Goal: Complete application form

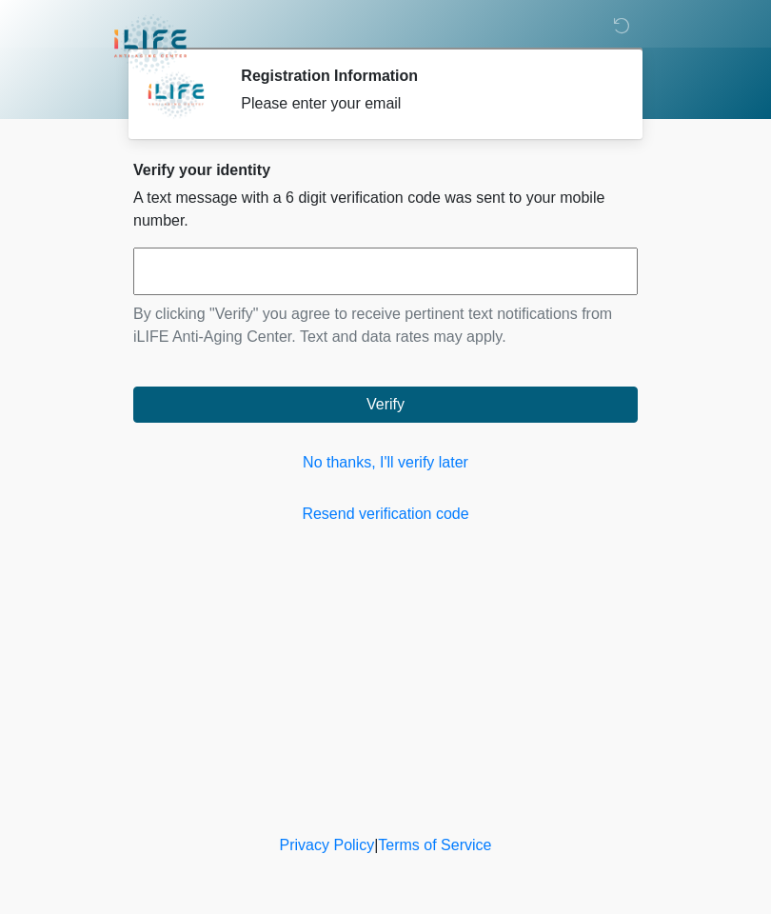
click at [384, 457] on link "No thanks, I'll verify later" at bounding box center [385, 462] width 505 height 23
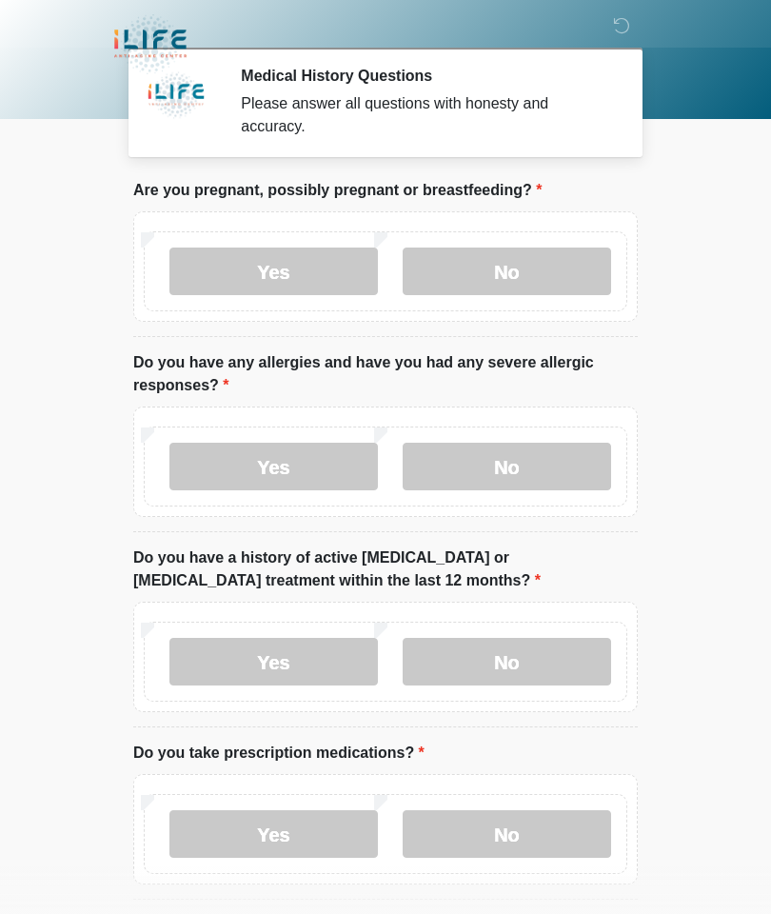
click at [505, 255] on label "No" at bounding box center [507, 272] width 209 height 48
click at [529, 470] on label "No" at bounding box center [507, 467] width 209 height 48
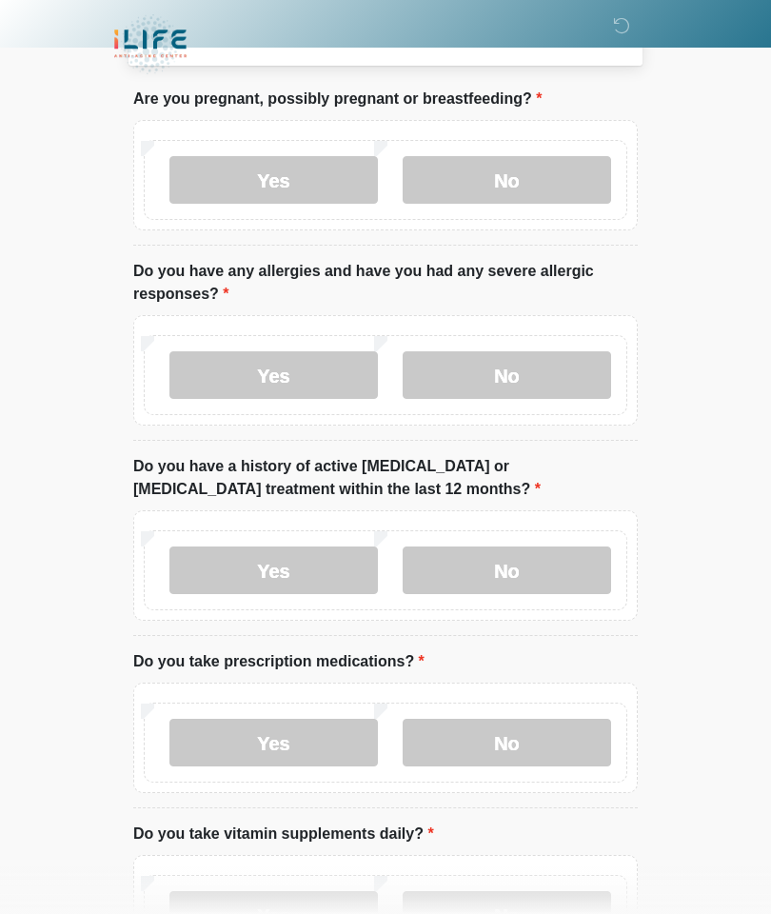
scroll to position [104, 0]
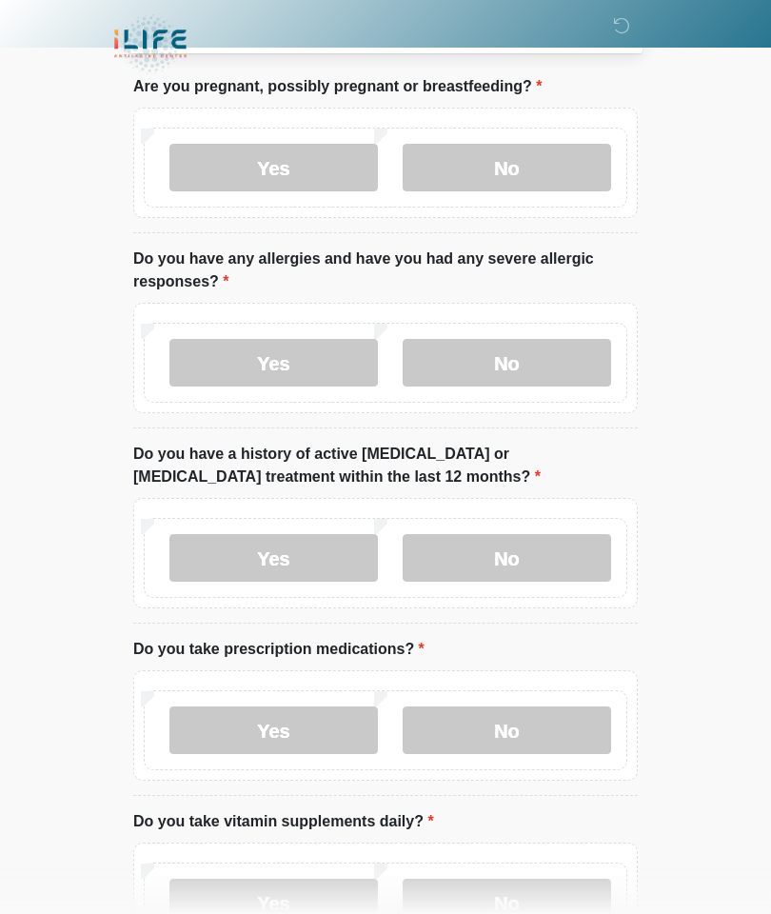
click at [504, 724] on label "No" at bounding box center [507, 731] width 209 height 48
click at [519, 549] on label "No" at bounding box center [507, 558] width 209 height 48
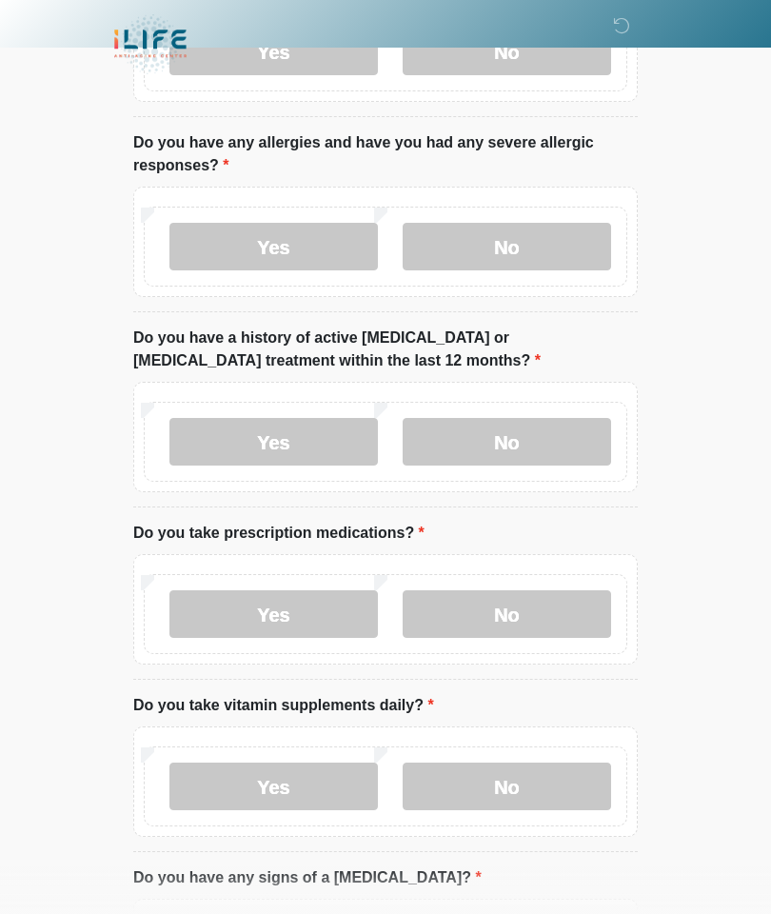
click at [501, 779] on label "No" at bounding box center [507, 787] width 209 height 48
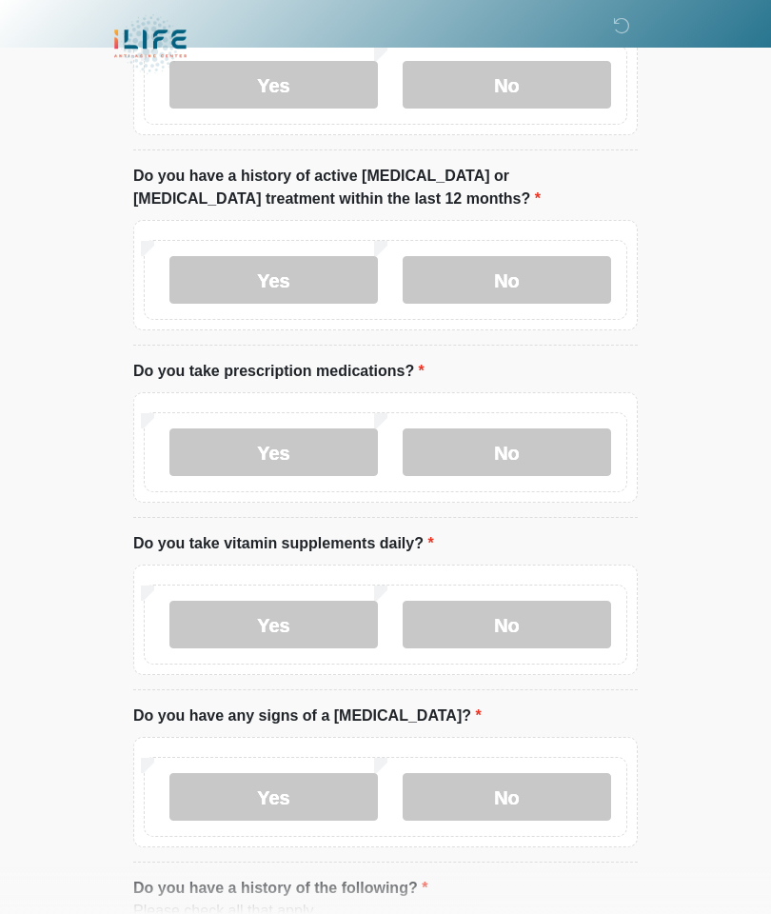
click at [506, 803] on label "No" at bounding box center [507, 797] width 209 height 48
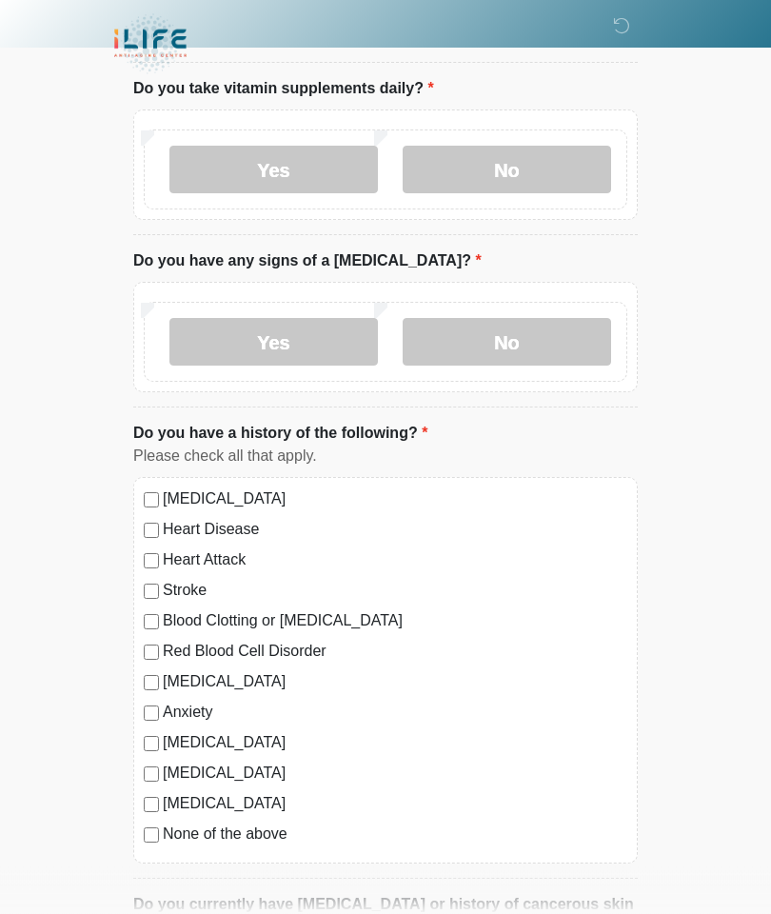
scroll to position [855, 0]
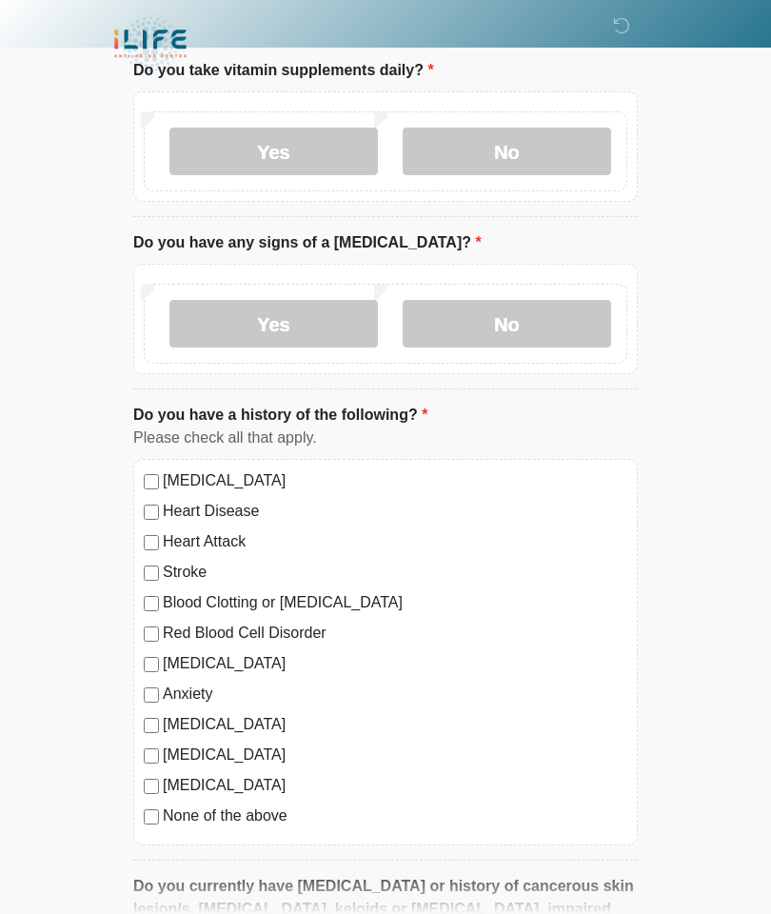
click at [255, 814] on label "None of the above" at bounding box center [395, 816] width 465 height 23
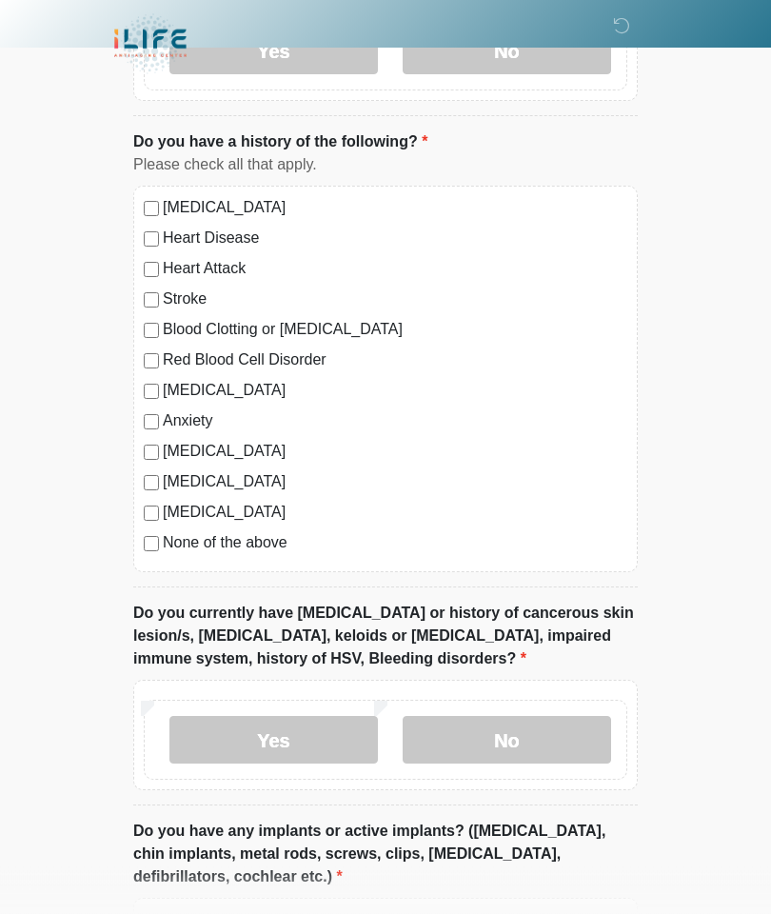
click at [518, 739] on label "No" at bounding box center [507, 741] width 209 height 48
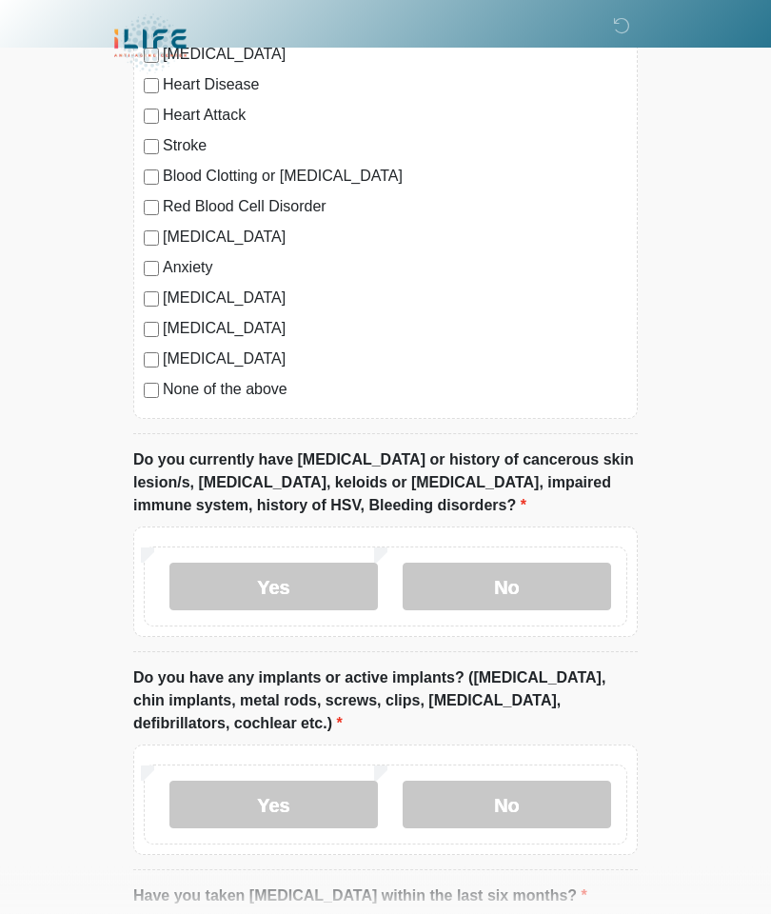
click at [516, 801] on label "No" at bounding box center [507, 806] width 209 height 48
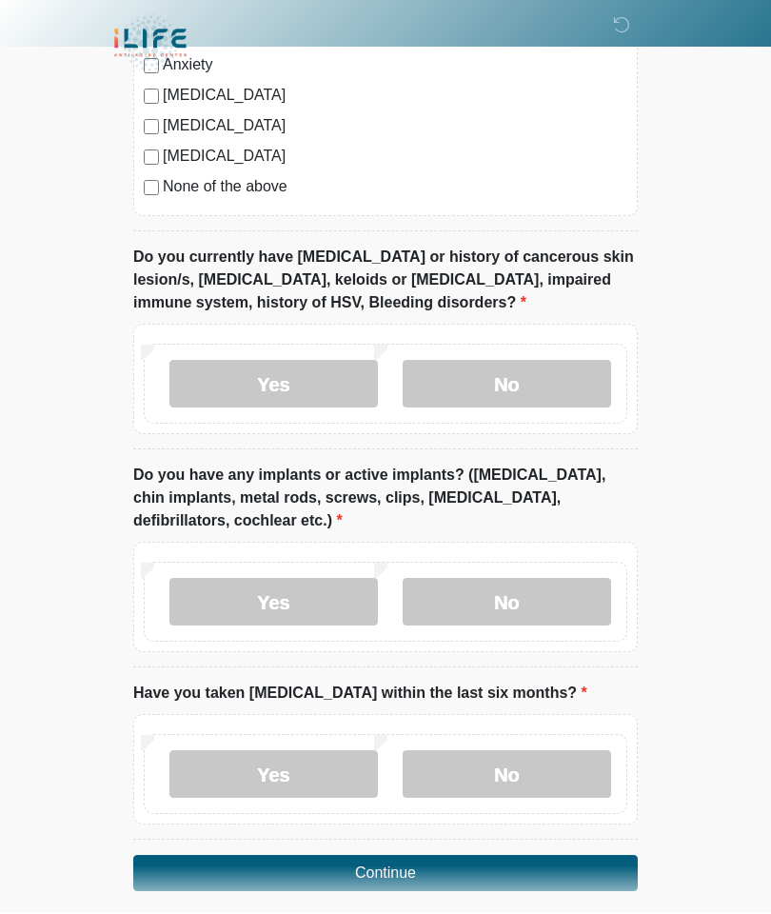
scroll to position [1560, 0]
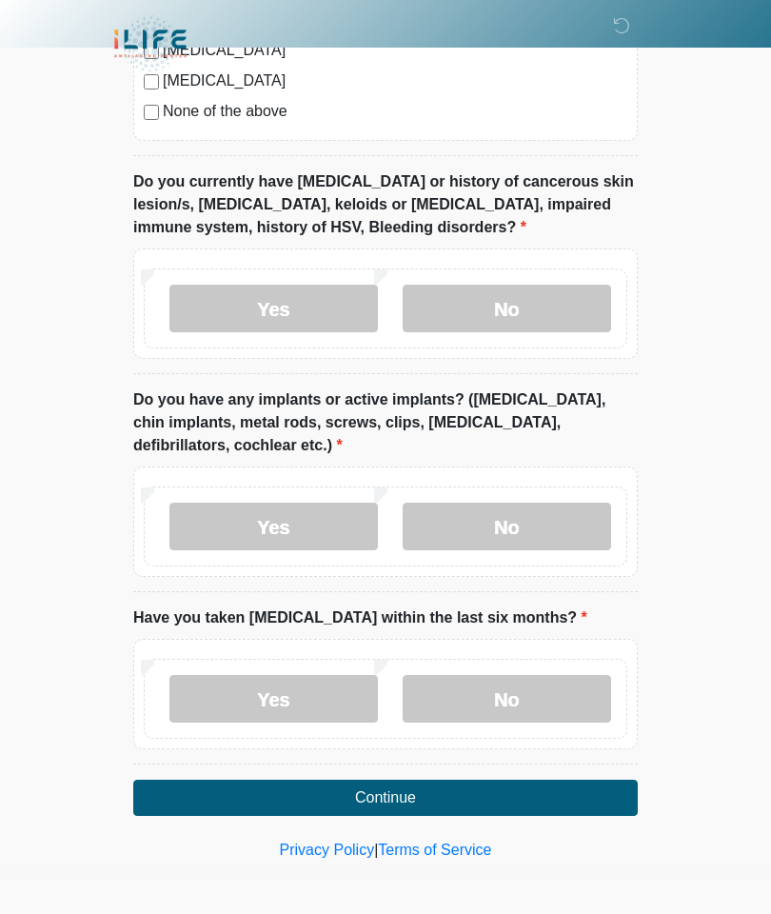
click at [511, 681] on label "No" at bounding box center [507, 699] width 209 height 48
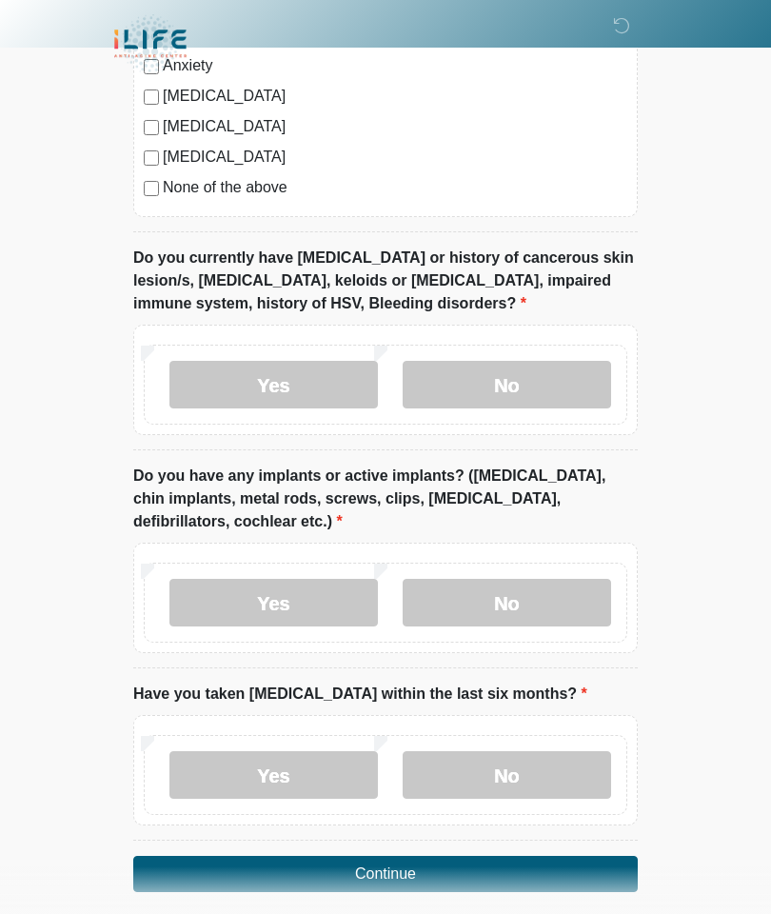
click at [396, 877] on button "Continue" at bounding box center [385, 874] width 505 height 36
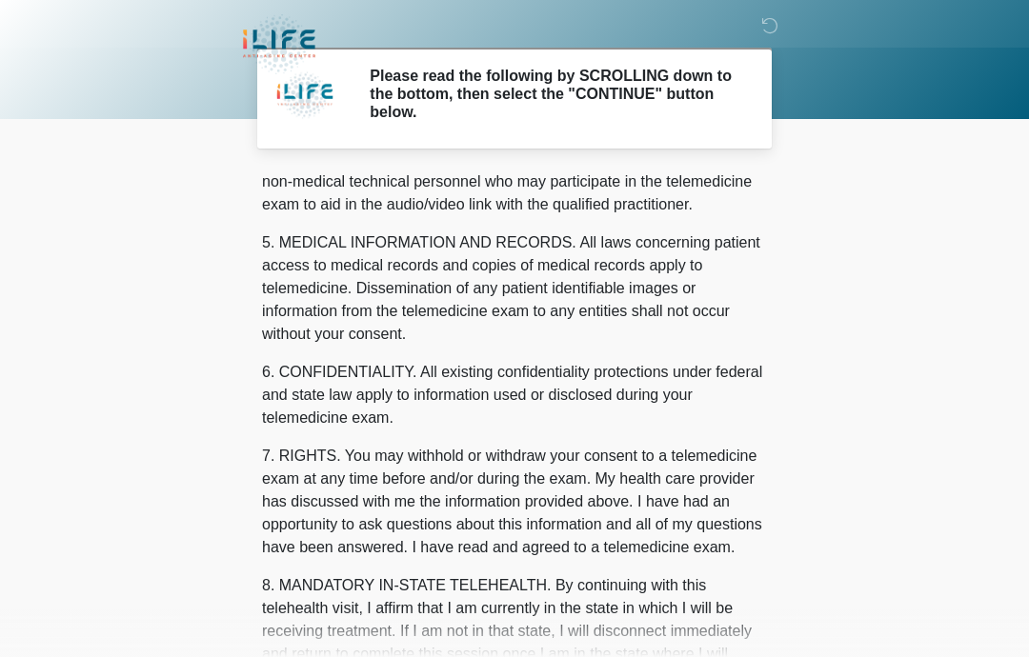
scroll to position [131, 0]
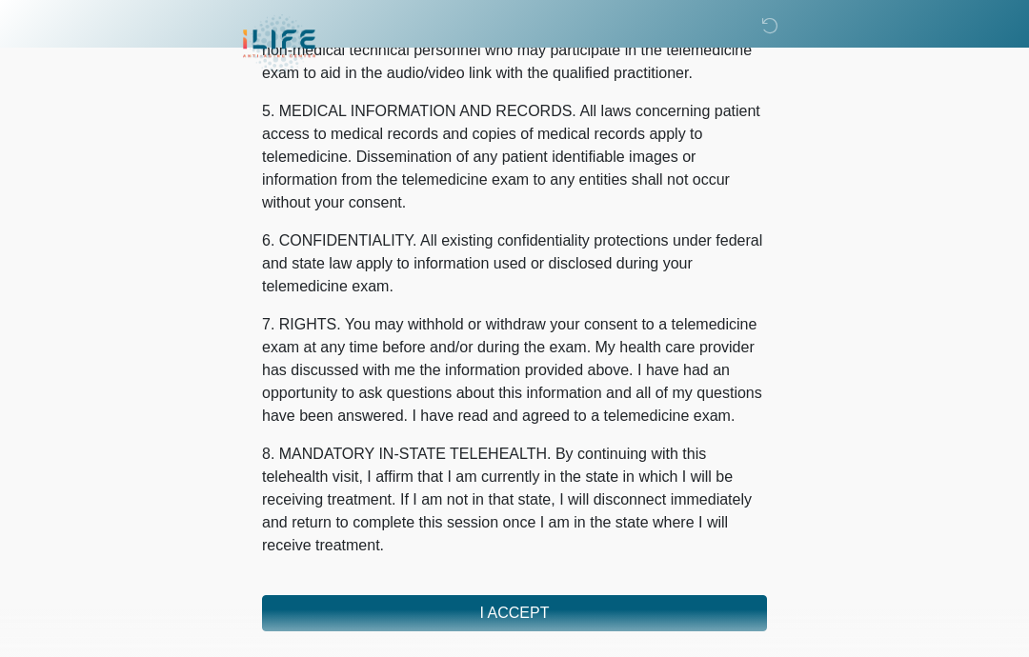
click at [514, 610] on button "I ACCEPT" at bounding box center [514, 613] width 505 height 36
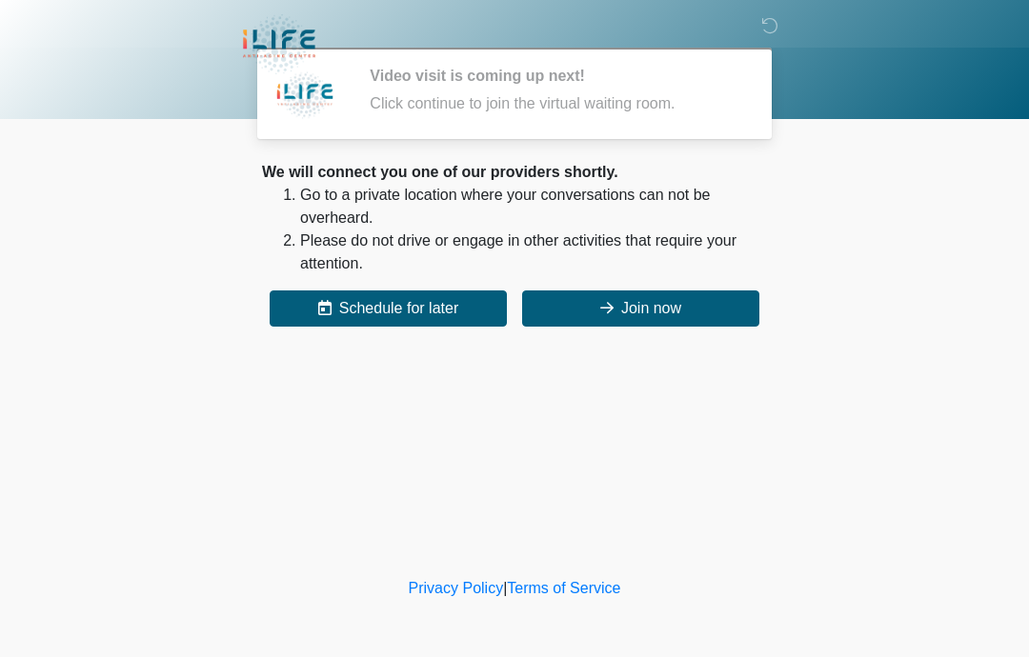
scroll to position [0, 0]
click at [643, 310] on button "Join now" at bounding box center [640, 308] width 237 height 36
